Goal: Transaction & Acquisition: Purchase product/service

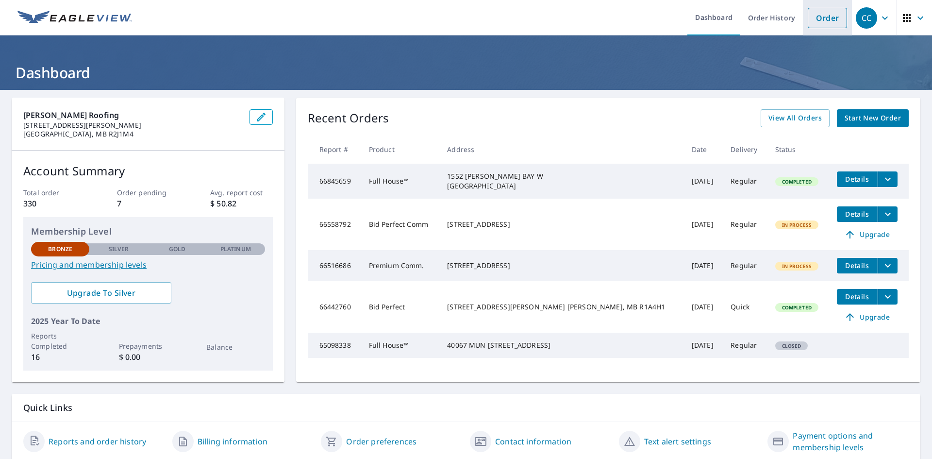
click at [821, 18] on link "Order" at bounding box center [827, 18] width 39 height 20
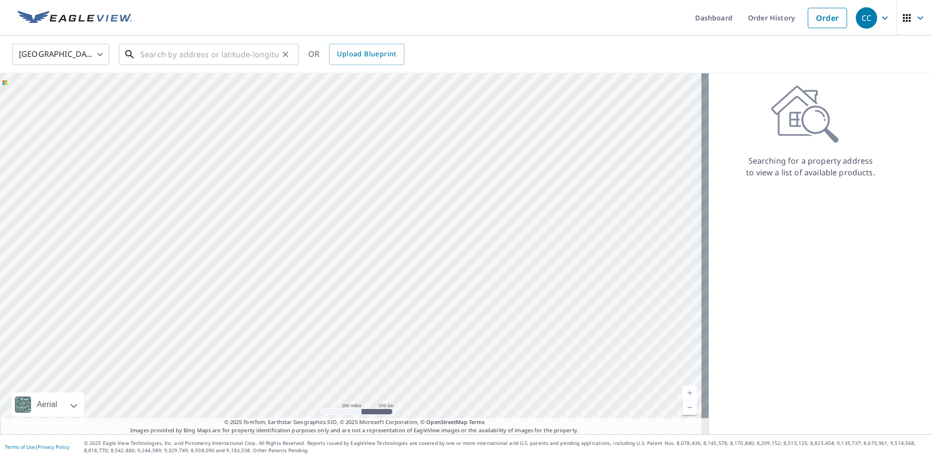
click at [224, 56] on input "text" at bounding box center [209, 54] width 138 height 27
click at [101, 53] on body "CC CC Dashboard Order History Order CC United States US ​ ​ OR Upload Blueprint…" at bounding box center [466, 229] width 932 height 459
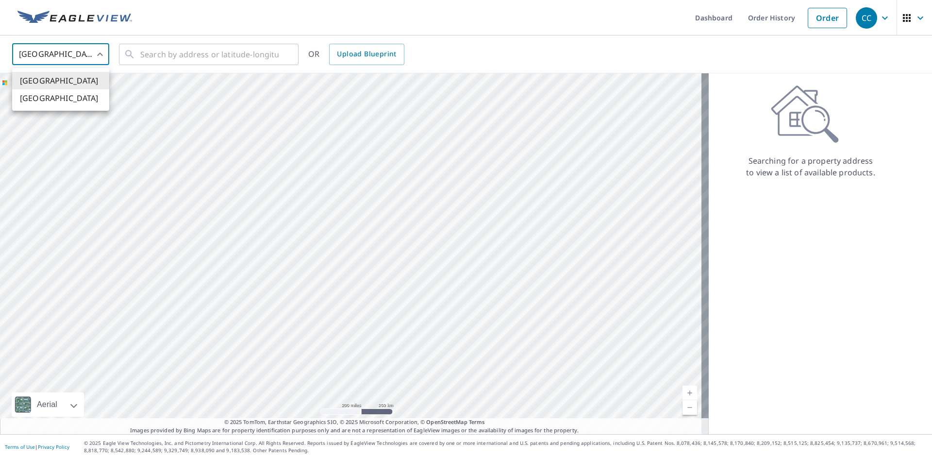
click at [71, 96] on li "[GEOGRAPHIC_DATA]" at bounding box center [60, 97] width 97 height 17
type input "CA"
click at [165, 60] on input "text" at bounding box center [209, 54] width 138 height 27
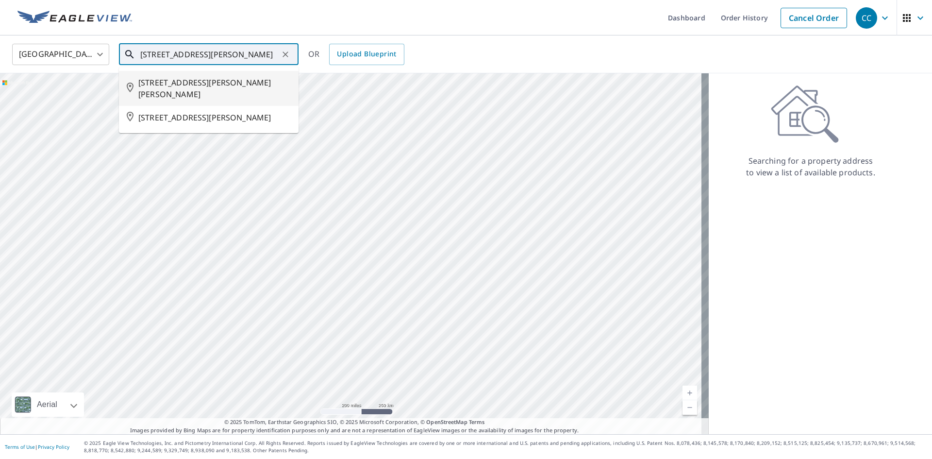
click at [215, 85] on span "[STREET_ADDRESS][PERSON_NAME][PERSON_NAME]" at bounding box center [214, 88] width 152 height 23
type input "[STREET_ADDRESS][PERSON_NAME][PERSON_NAME]"
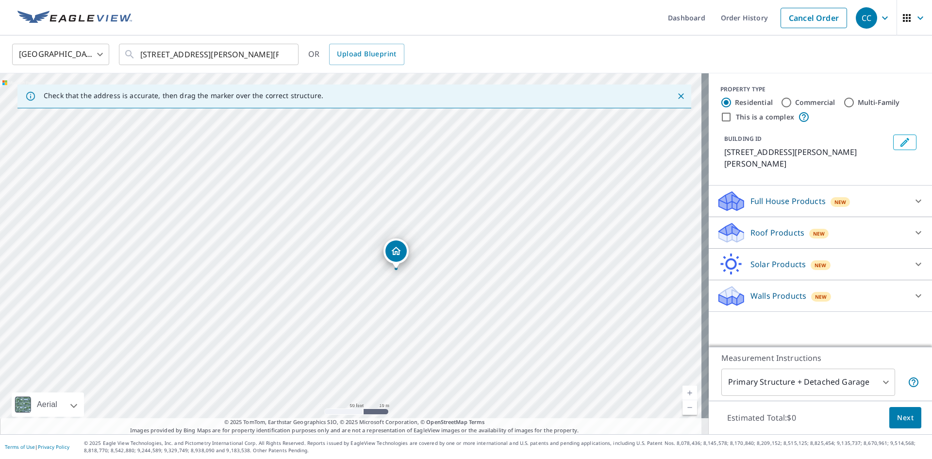
drag, startPoint x: 319, startPoint y: 266, endPoint x: 410, endPoint y: 306, distance: 99.3
click at [404, 304] on div "[STREET_ADDRESS][PERSON_NAME][PERSON_NAME]" at bounding box center [354, 253] width 709 height 361
drag, startPoint x: 434, startPoint y: 284, endPoint x: 250, endPoint y: 196, distance: 203.5
click at [752, 195] on p "Full House Products" at bounding box center [788, 201] width 75 height 12
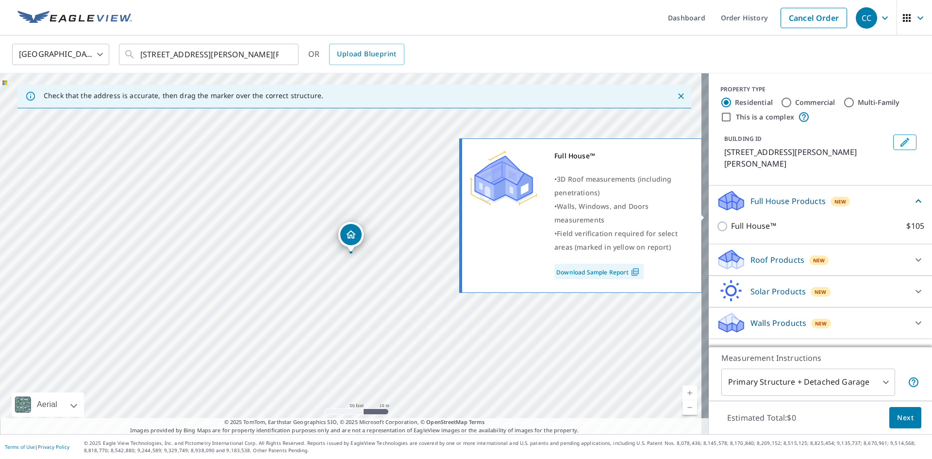
click at [720, 220] on input "Full House™ $105" at bounding box center [724, 226] width 15 height 12
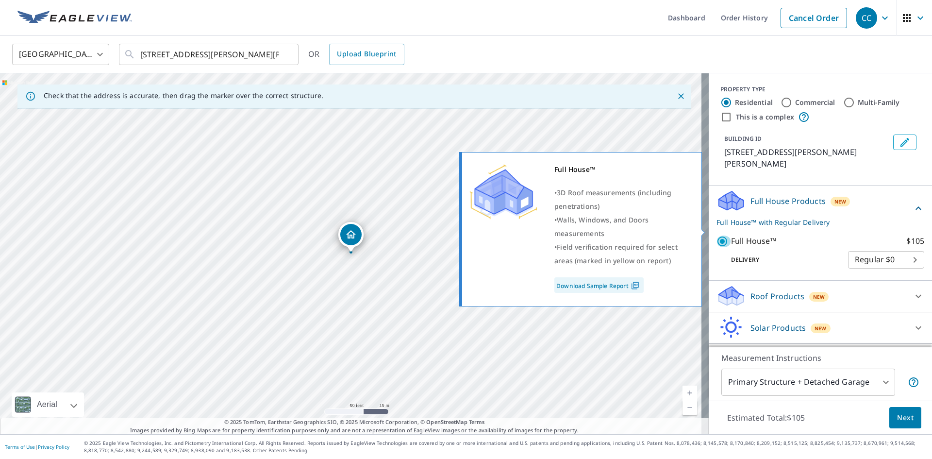
click at [718, 235] on input "Full House™ $105" at bounding box center [724, 241] width 15 height 12
checkbox input "false"
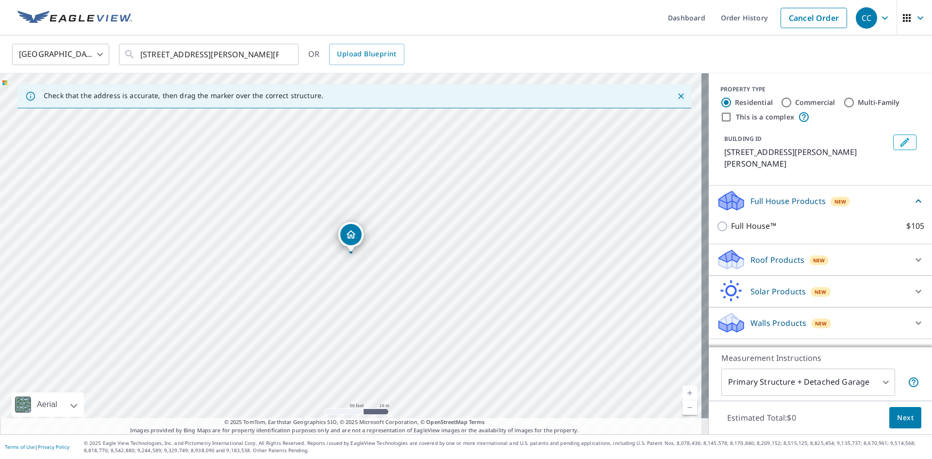
click at [733, 257] on icon at bounding box center [731, 263] width 25 height 12
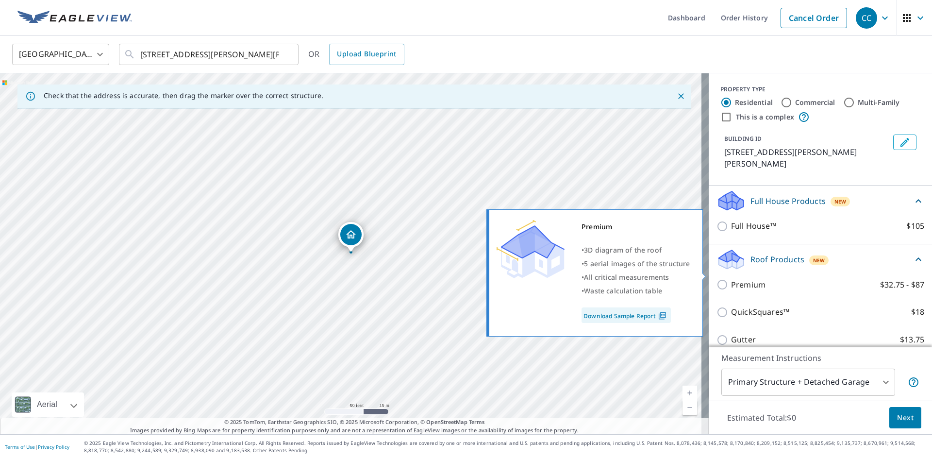
click at [717, 279] on input "Premium $32.75 - $87" at bounding box center [724, 285] width 15 height 12
checkbox input "true"
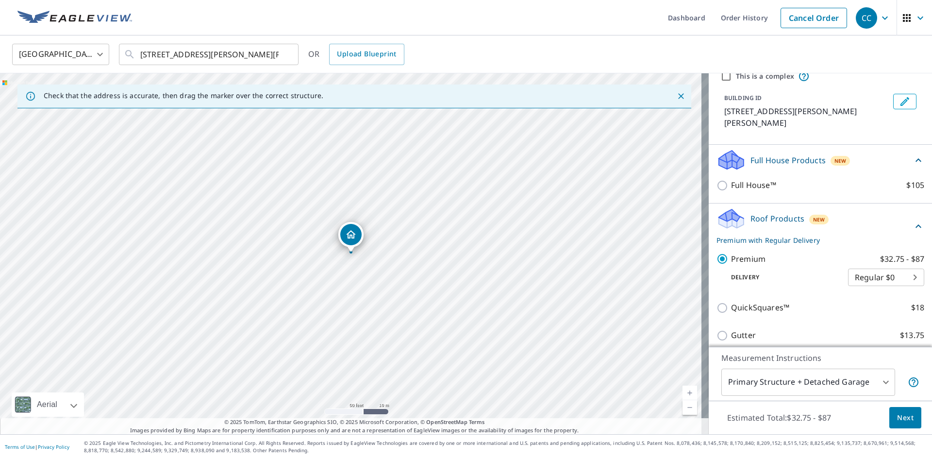
scroll to position [127, 0]
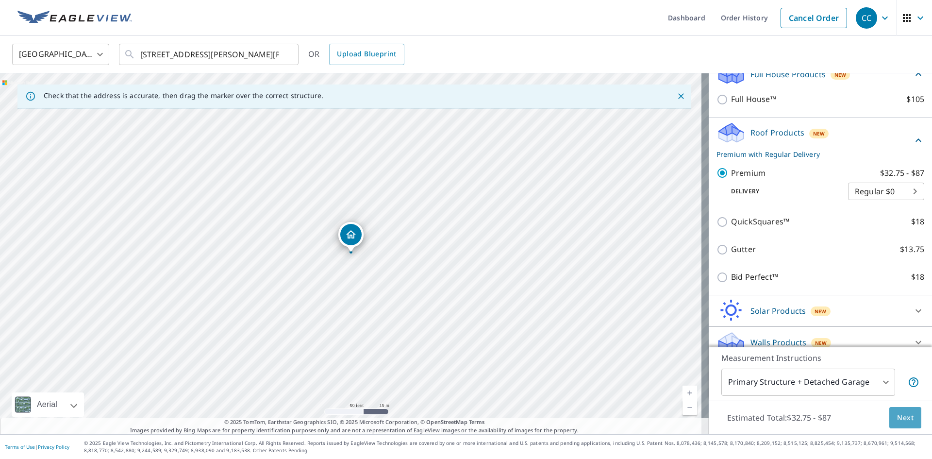
click at [897, 412] on span "Next" at bounding box center [905, 418] width 17 height 12
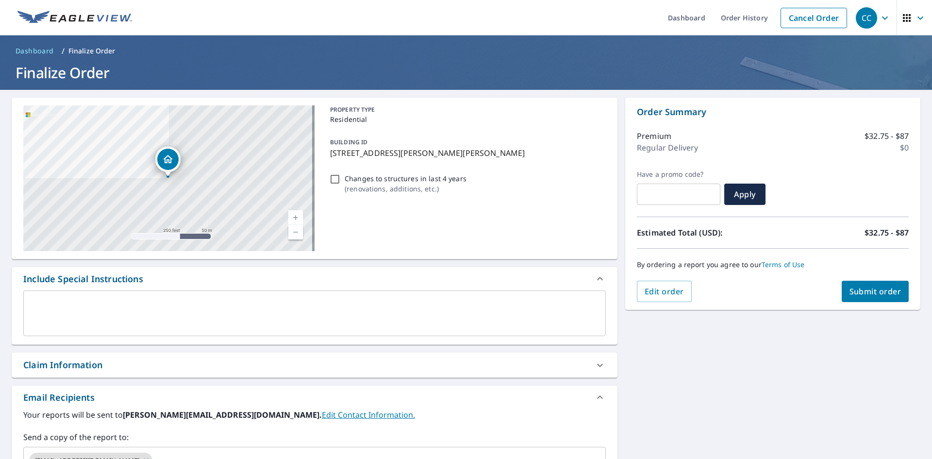
click at [862, 292] on span "Submit order" at bounding box center [876, 291] width 52 height 11
